Goal: Transaction & Acquisition: Register for event/course

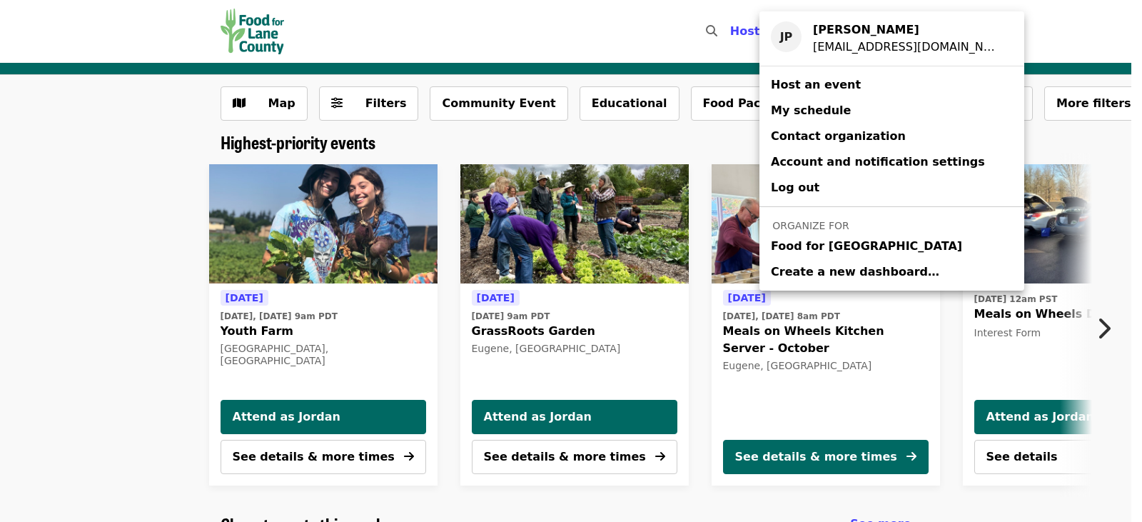
click at [876, 246] on span "Food for [GEOGRAPHIC_DATA]" at bounding box center [866, 246] width 191 height 17
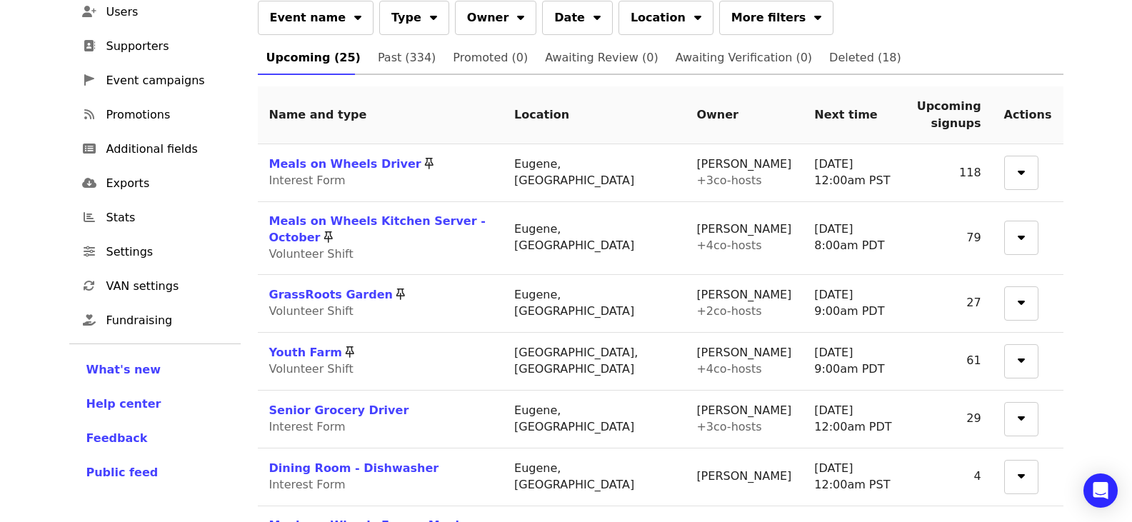
scroll to position [286, 0]
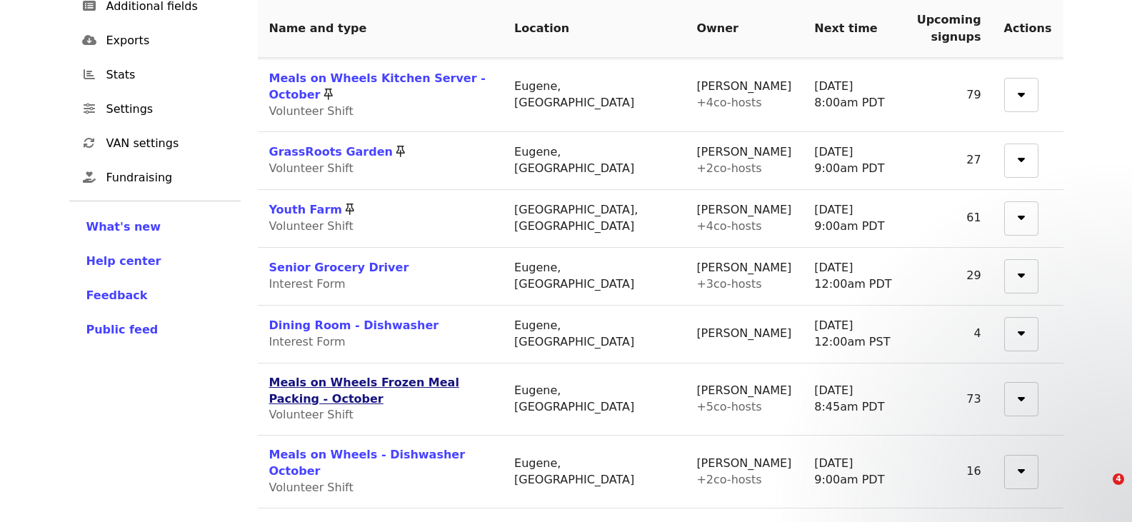
click at [453, 376] on link "Meals on Wheels Frozen Meal Packing - October" at bounding box center [364, 391] width 190 height 30
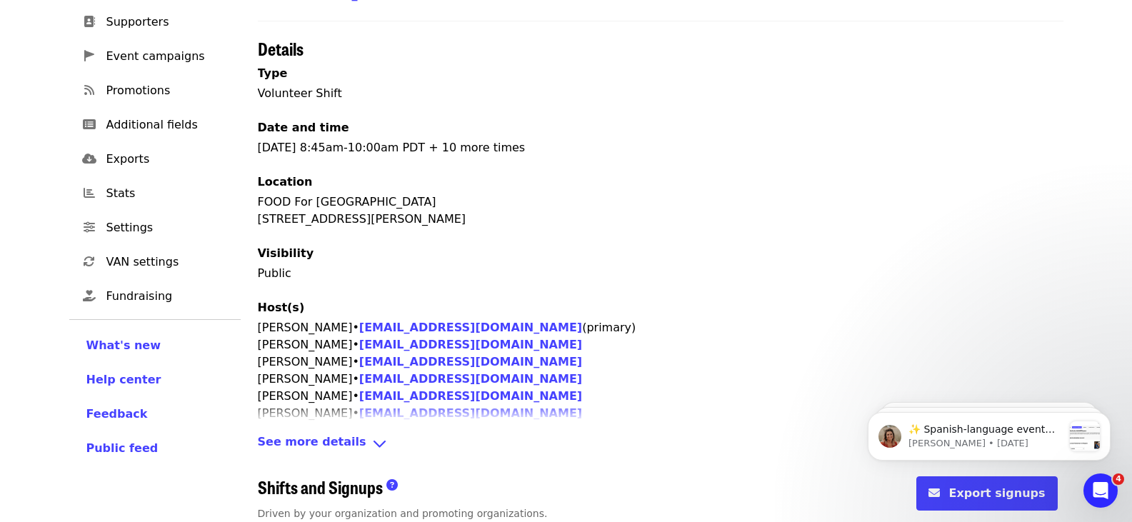
scroll to position [357, 0]
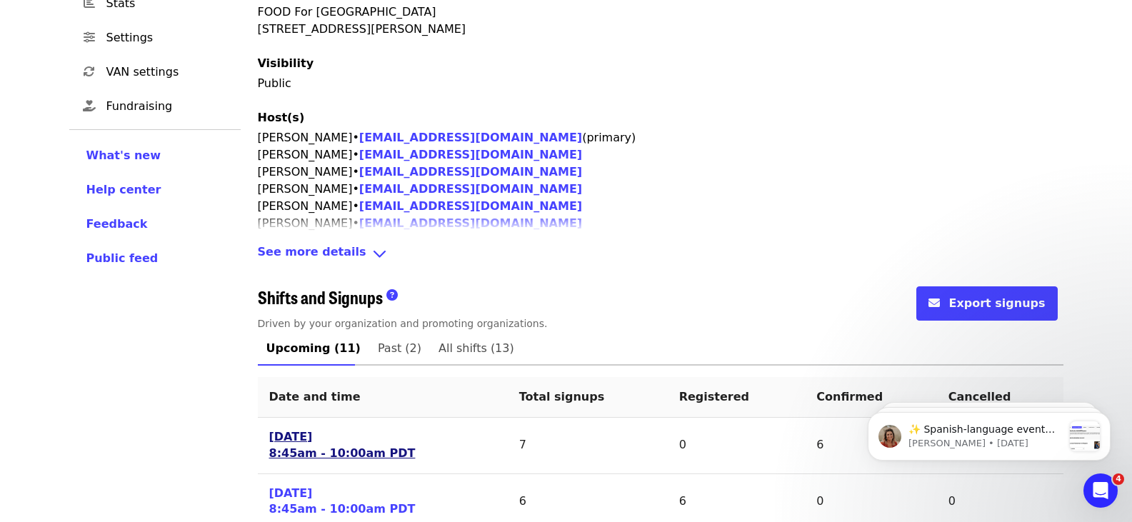
click at [343, 429] on link "[DATE] 8:45am - 10:00am PDT" at bounding box center [342, 445] width 146 height 33
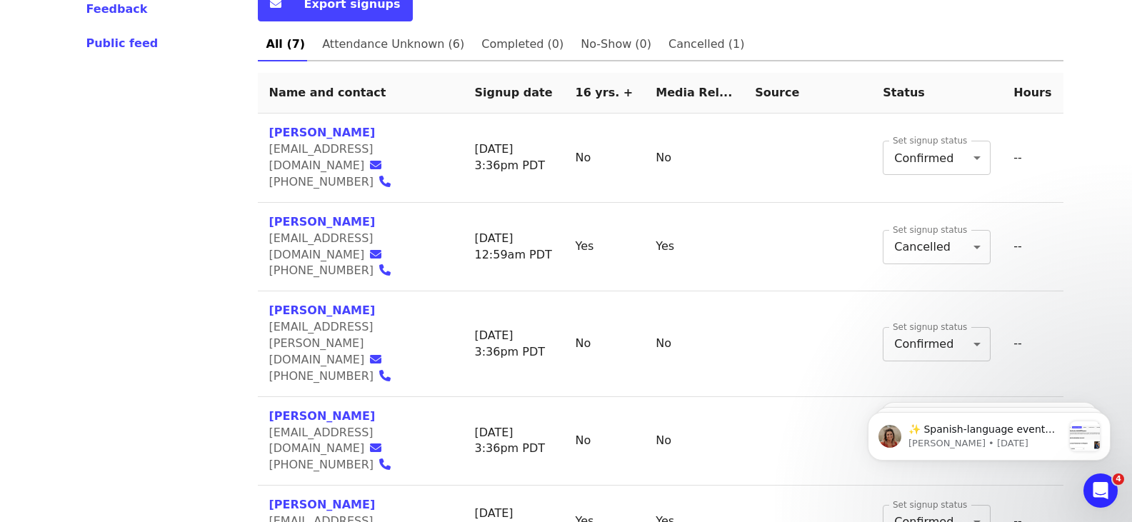
scroll to position [637, 0]
